Goal: Task Accomplishment & Management: Use online tool/utility

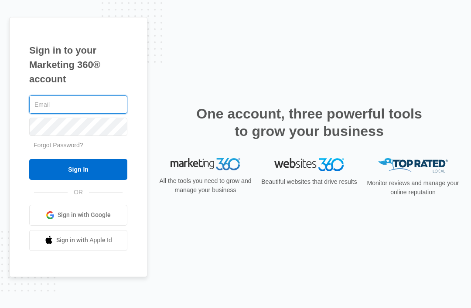
type input "[EMAIL_ADDRESS][DOMAIN_NAME]"
click at [78, 180] on input "Sign In" at bounding box center [78, 169] width 98 height 21
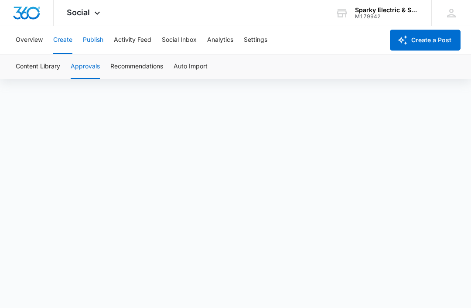
click at [99, 46] on button "Publish" at bounding box center [93, 40] width 20 height 28
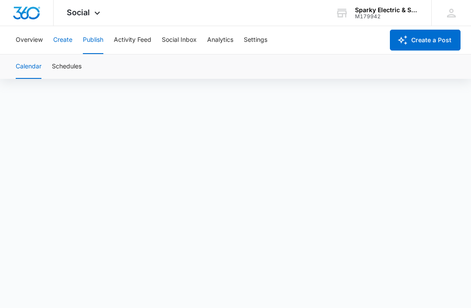
click at [69, 41] on button "Create" at bounding box center [62, 40] width 19 height 28
click at [84, 66] on button "Approvals" at bounding box center [85, 67] width 29 height 24
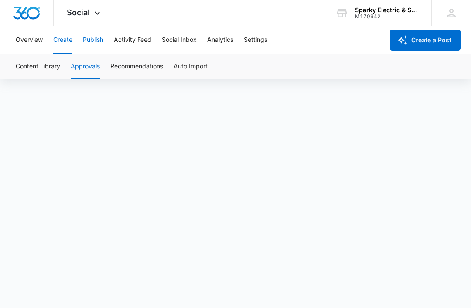
click at [99, 41] on button "Publish" at bounding box center [93, 40] width 20 height 28
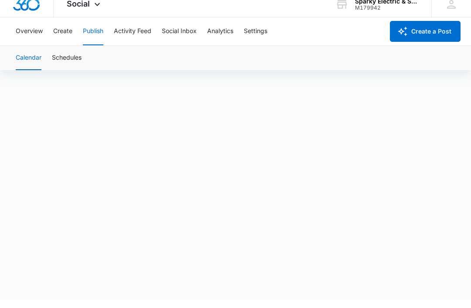
scroll to position [7, 0]
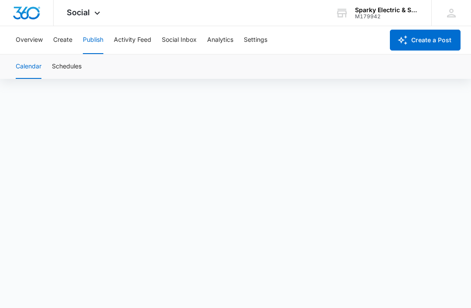
drag, startPoint x: 310, startPoint y: 78, endPoint x: 0, endPoint y: -7, distance: 321.8
click at [0, 0] on html "Social Apps Reputation Websites Forms CRM Email Social Payments POS Content Ads…" at bounding box center [235, 148] width 471 height 308
